Goal: Transaction & Acquisition: Purchase product/service

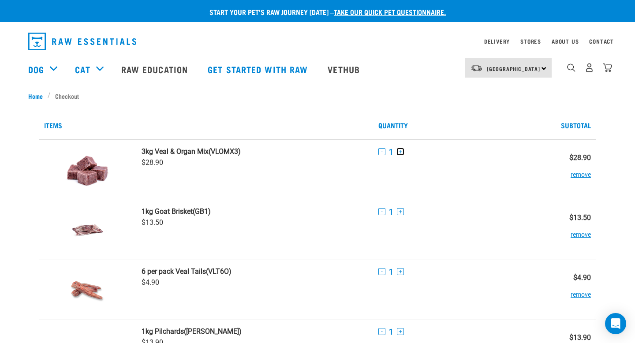
click at [400, 151] on button "+" at bounding box center [400, 151] width 7 height 7
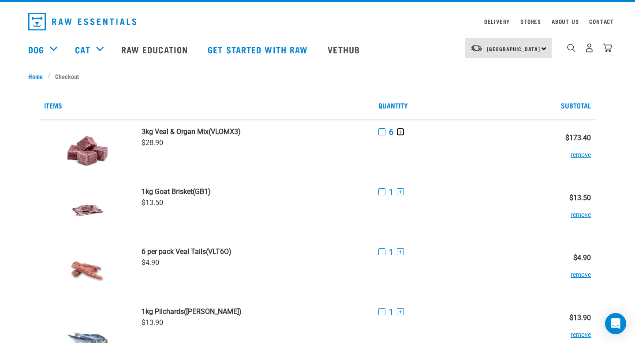
scroll to position [18, 0]
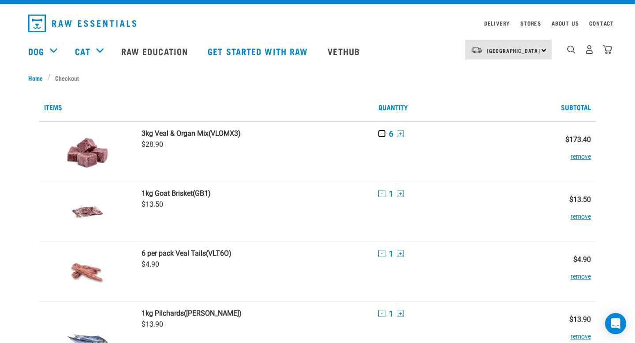
click at [385, 135] on button "-" at bounding box center [381, 133] width 7 height 7
click at [399, 134] on button "+" at bounding box center [400, 133] width 7 height 7
click at [568, 52] on img "dropdown navigation" at bounding box center [571, 49] width 8 height 8
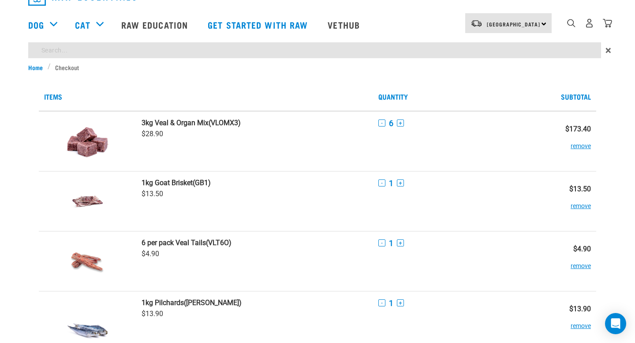
click at [493, 63] on div "×" at bounding box center [317, 52] width 635 height 20
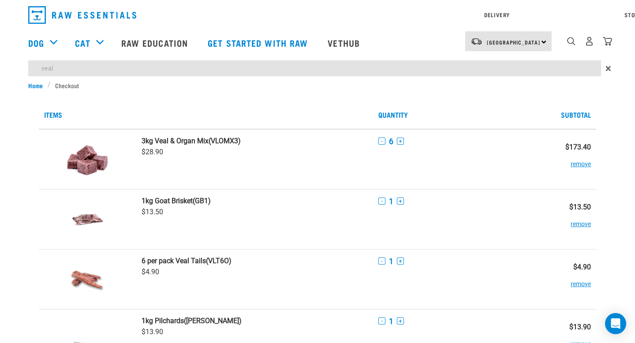
type input "veal"
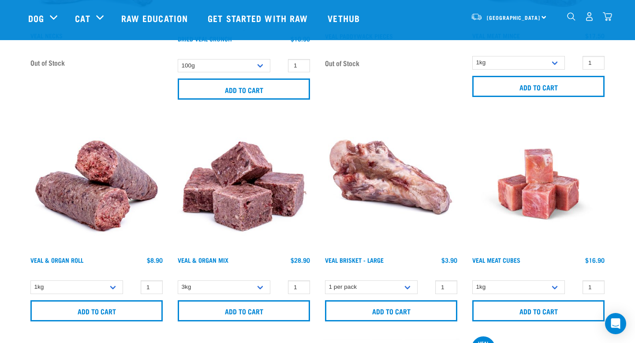
scroll to position [509, 0]
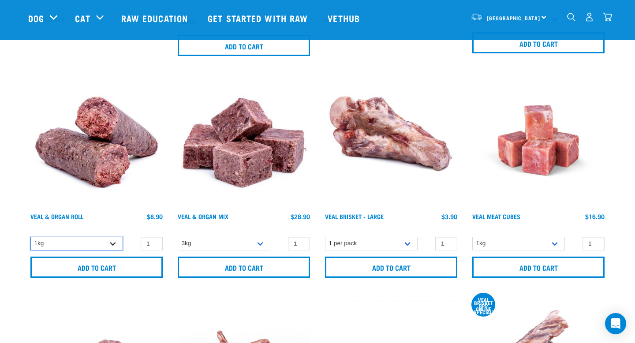
click at [51, 240] on select "1kg Bulk (10kg)" at bounding box center [76, 244] width 93 height 14
select select "920"
click at [30, 237] on select "1kg Bulk (10kg)" at bounding box center [76, 244] width 93 height 14
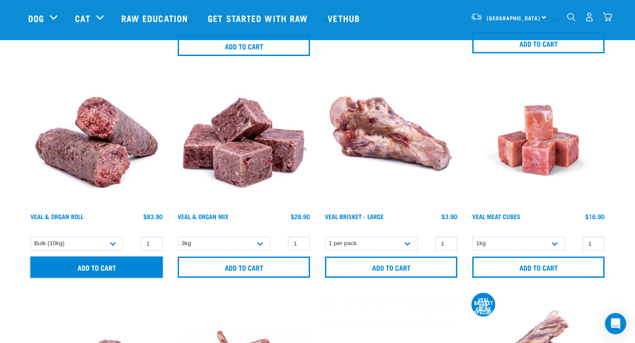
click at [74, 271] on input "Add to cart" at bounding box center [96, 267] width 132 height 21
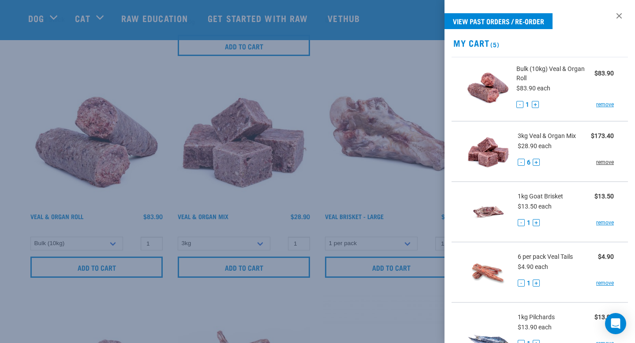
click at [598, 163] on link "remove" at bounding box center [605, 162] width 18 height 8
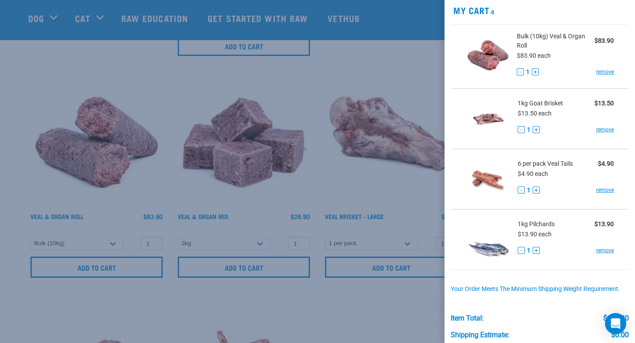
scroll to position [34, 0]
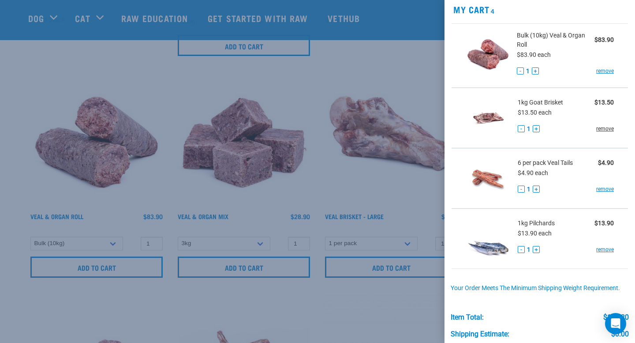
click at [601, 131] on link "remove" at bounding box center [605, 129] width 18 height 8
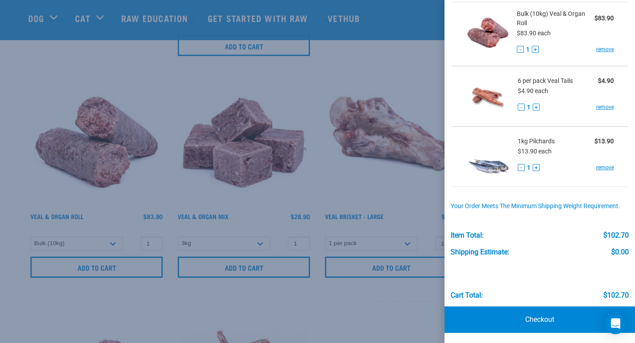
scroll to position [56, 0]
